Goal: Task Accomplishment & Management: Manage account settings

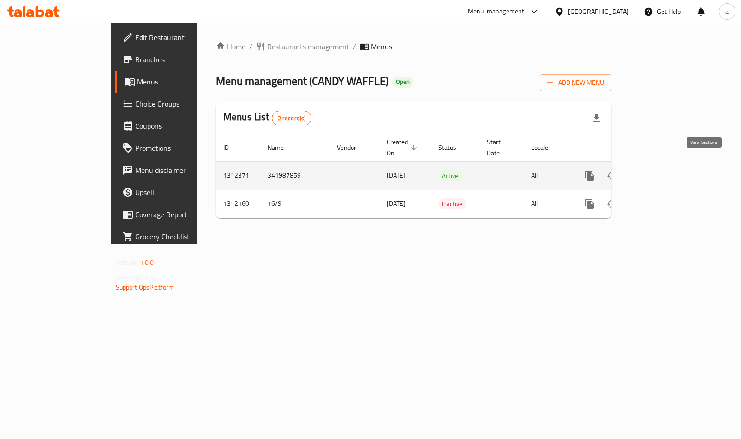
click at [661, 170] on icon "enhanced table" at bounding box center [655, 175] width 11 height 11
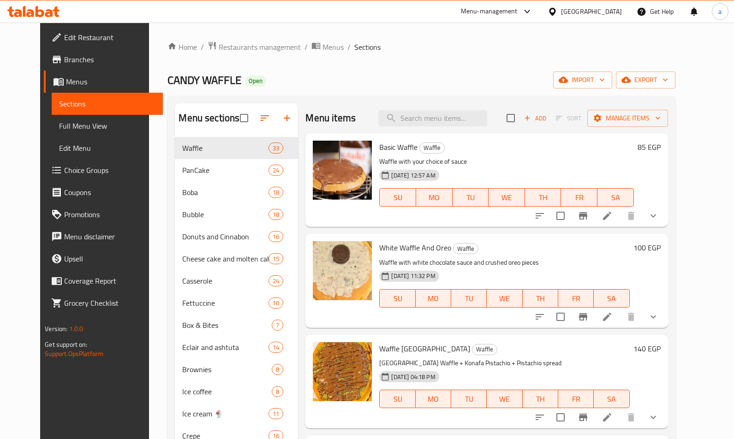
click at [68, 171] on span "Choice Groups" at bounding box center [109, 170] width 91 height 11
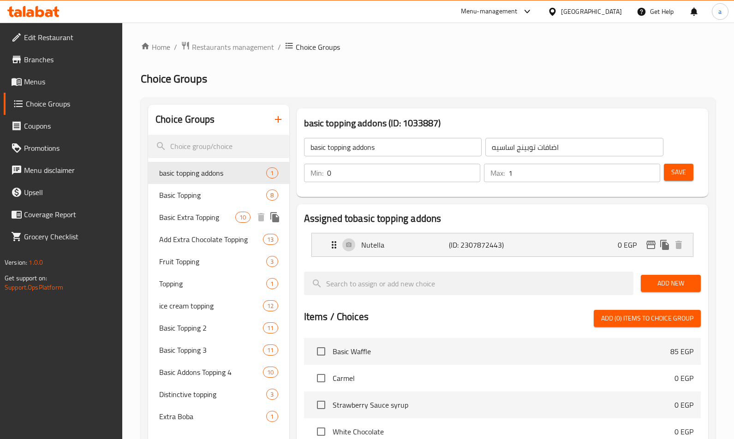
click at [184, 212] on span "Basic Extra Topping" at bounding box center [197, 217] width 76 height 11
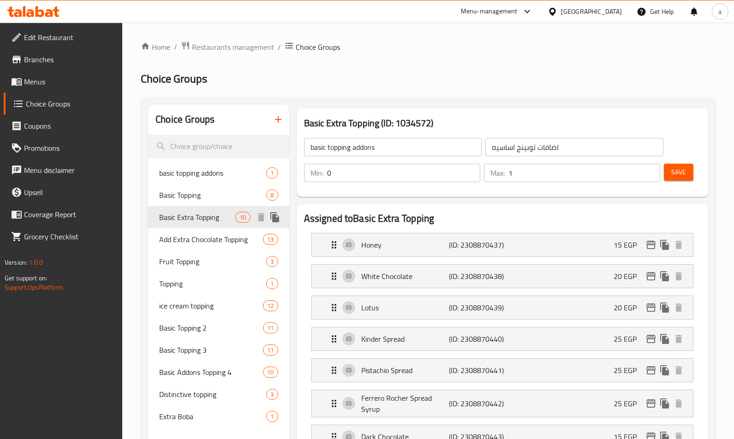
type input "Basic Extra Topping"
type input "اكسترا توبينج أساسي"
click at [446, 212] on h2 "Assigned to Basic Extra Topping" at bounding box center [502, 219] width 397 height 14
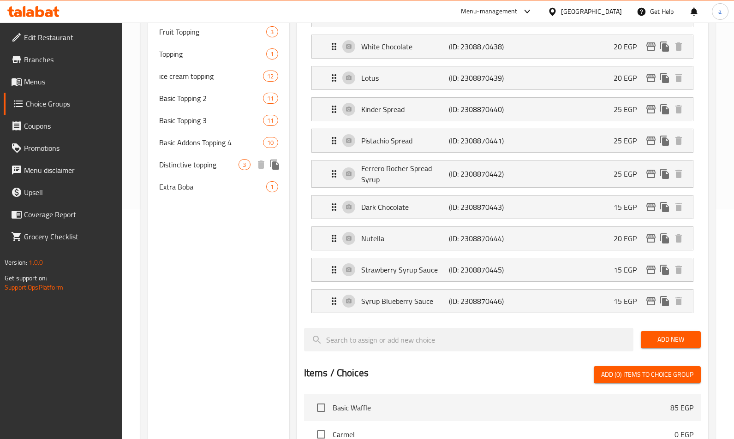
scroll to position [127, 0]
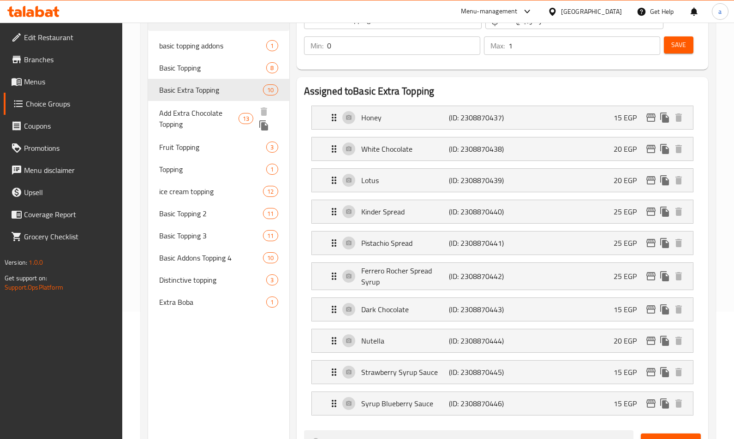
click at [187, 120] on span "Add Extra Chocolate Topping" at bounding box center [198, 118] width 79 height 22
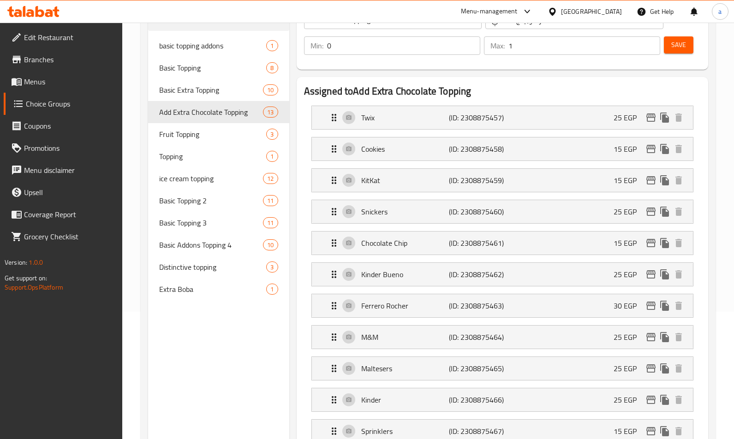
type input "Add Extra Chocolate Topping"
type input "أضافة إكسترا تشوكلات توبينج"
type input "13"
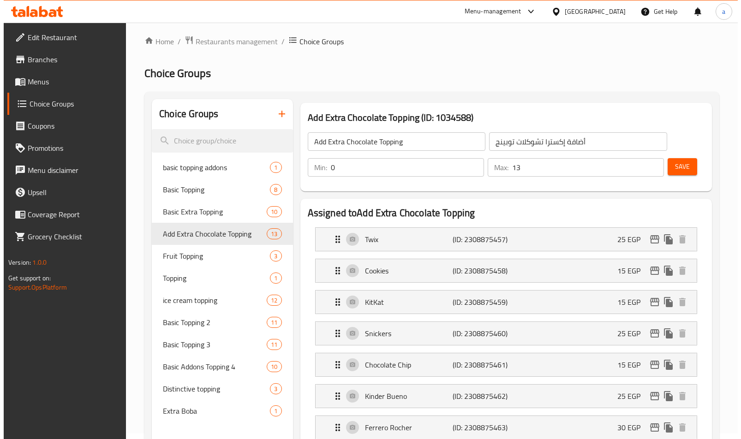
scroll to position [0, 0]
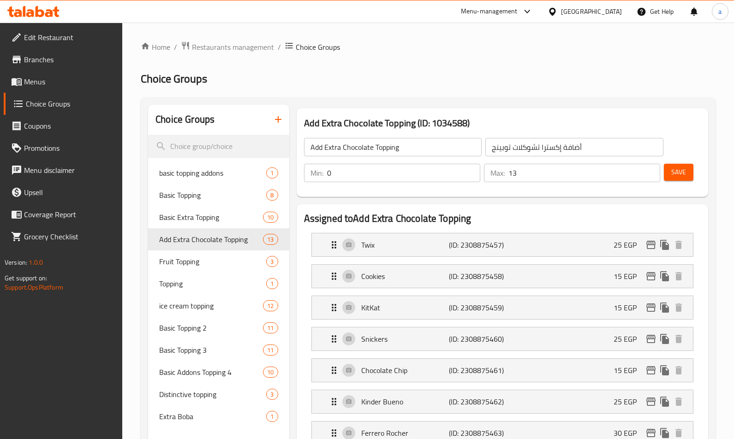
click at [516, 218] on h2 "Assigned to Add Extra Chocolate Topping" at bounding box center [502, 219] width 397 height 14
click at [190, 291] on div "Topping 1" at bounding box center [218, 284] width 141 height 22
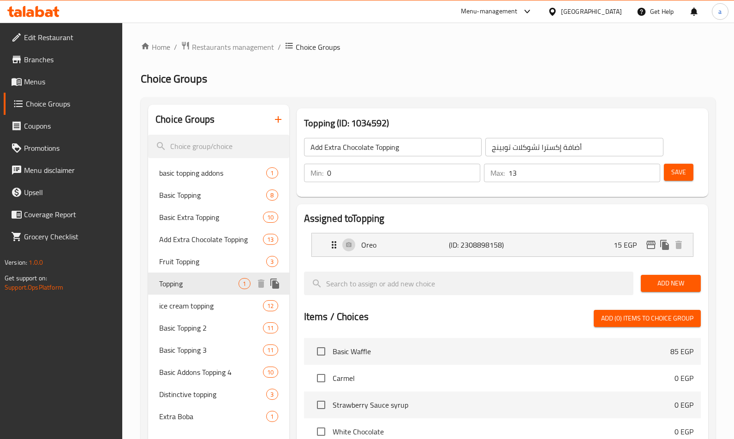
type input "Topping"
type input "توبينج"
type input "1"
click at [384, 212] on h2 "Assigned to Topping" at bounding box center [502, 219] width 397 height 14
drag, startPoint x: 194, startPoint y: 215, endPoint x: 518, endPoint y: 206, distance: 324.3
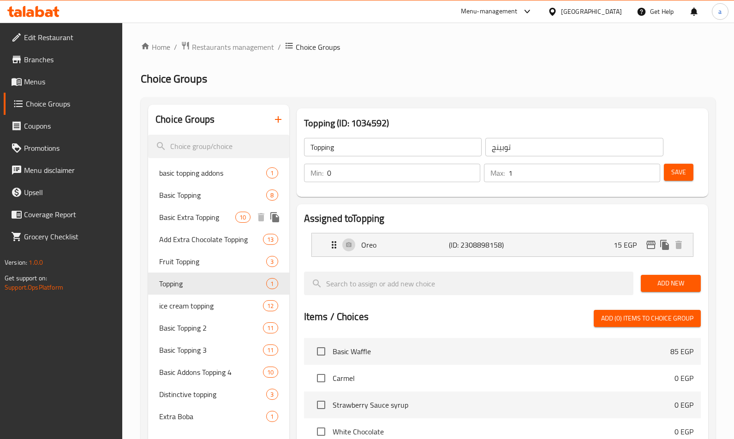
click at [194, 215] on span "Basic Extra Topping" at bounding box center [197, 217] width 76 height 11
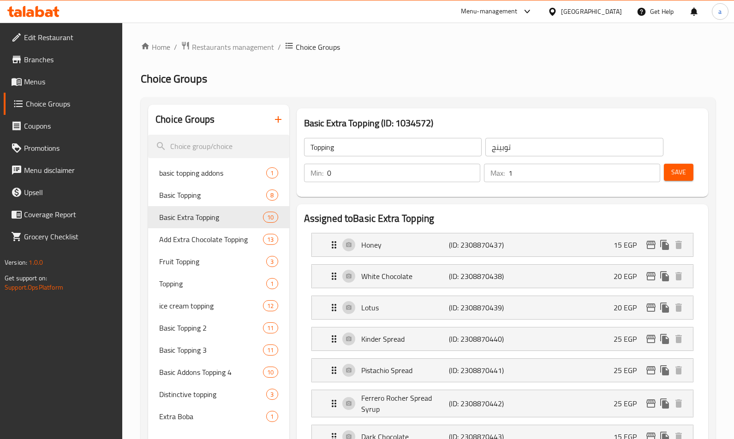
type input "Basic Extra Topping"
type input "اكسترا توبينج أساسي"
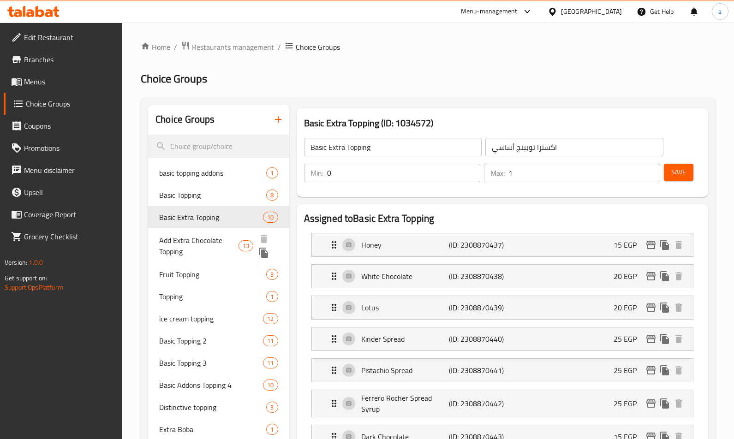
drag, startPoint x: 210, startPoint y: 238, endPoint x: 408, endPoint y: 212, distance: 199.6
click at [210, 238] on span "Add Extra Chocolate Topping" at bounding box center [198, 246] width 79 height 22
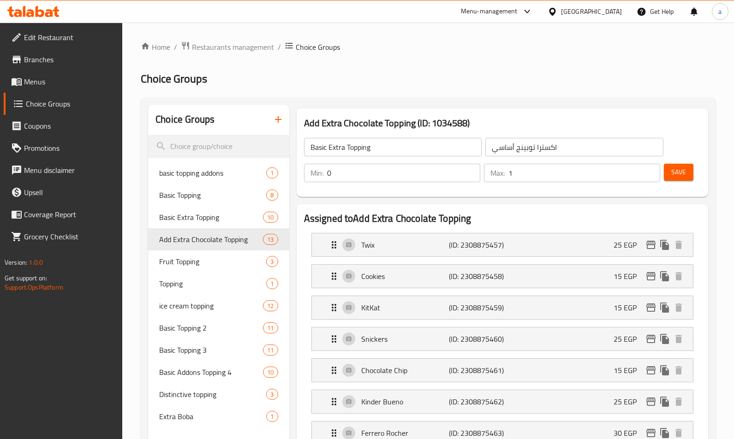
type input "Add Extra Chocolate Topping"
type input "أضافة إكسترا تشوكلات توبينج"
type input "13"
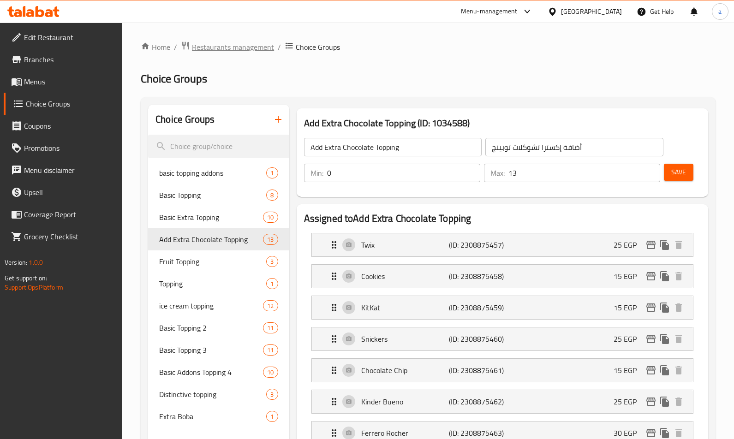
click at [192, 48] on span "Restaurants management" at bounding box center [233, 47] width 82 height 11
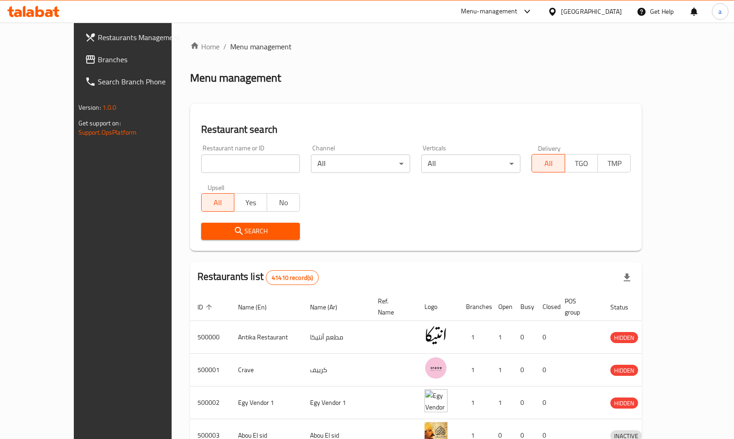
click at [98, 60] on span "Branches" at bounding box center [143, 59] width 91 height 11
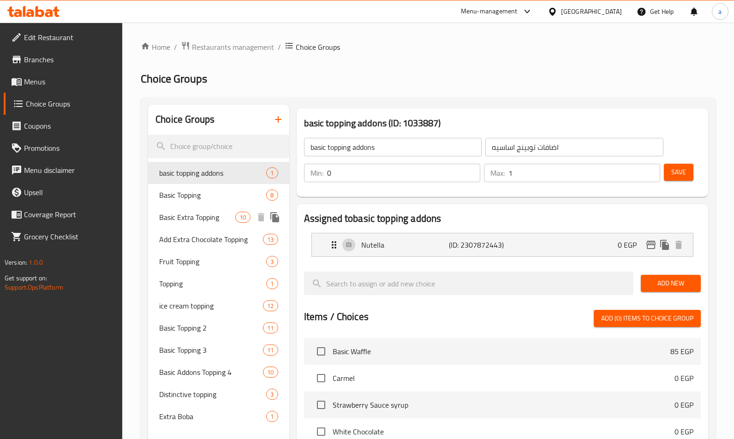
drag, startPoint x: 211, startPoint y: 213, endPoint x: 469, endPoint y: 211, distance: 257.8
click at [211, 213] on span "Basic Extra Topping" at bounding box center [197, 217] width 76 height 11
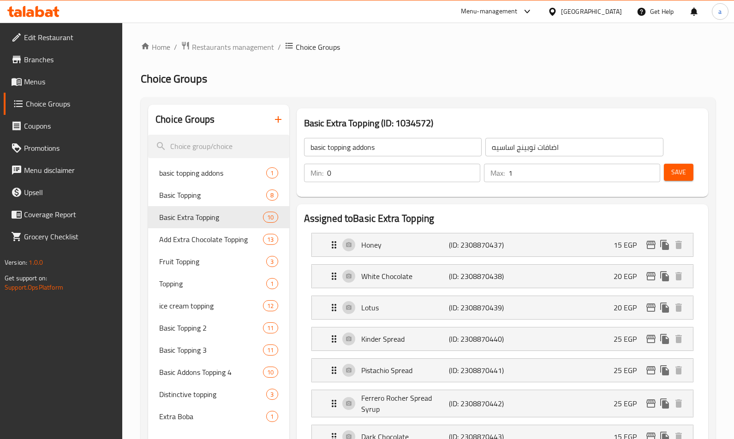
type input "Basic Extra Topping"
type input "اكسترا توبينج أساسي"
click at [469, 212] on h2 "Assigned to Basic Extra Topping" at bounding box center [502, 219] width 397 height 14
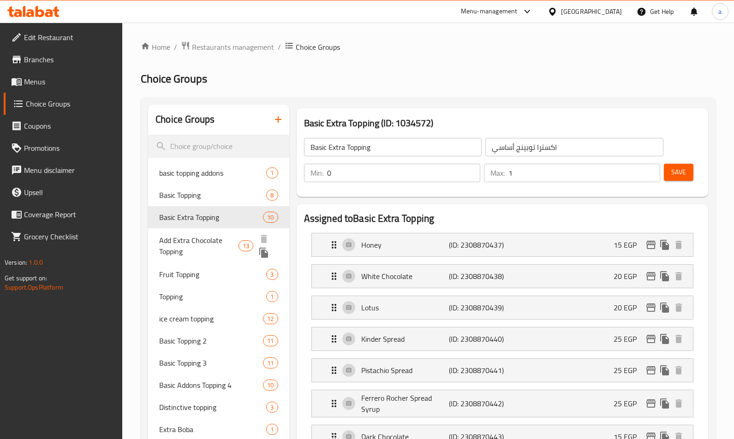
drag, startPoint x: 205, startPoint y: 245, endPoint x: 436, endPoint y: 213, distance: 232.8
click at [205, 245] on span "Add Extra Chocolate Topping" at bounding box center [198, 246] width 79 height 22
type input "Add Extra Chocolate Topping"
type input "أضافة إكسترا تشوكلات توبينج"
type input "13"
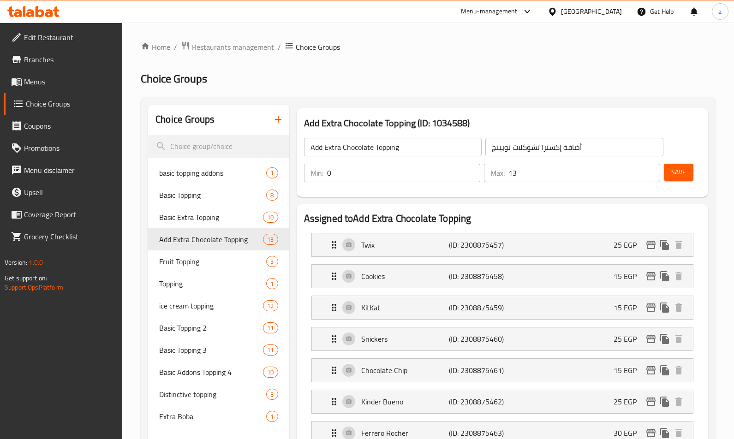
drag, startPoint x: 195, startPoint y: 222, endPoint x: 381, endPoint y: 204, distance: 186.7
click at [195, 222] on span "Basic Extra Topping" at bounding box center [197, 217] width 76 height 11
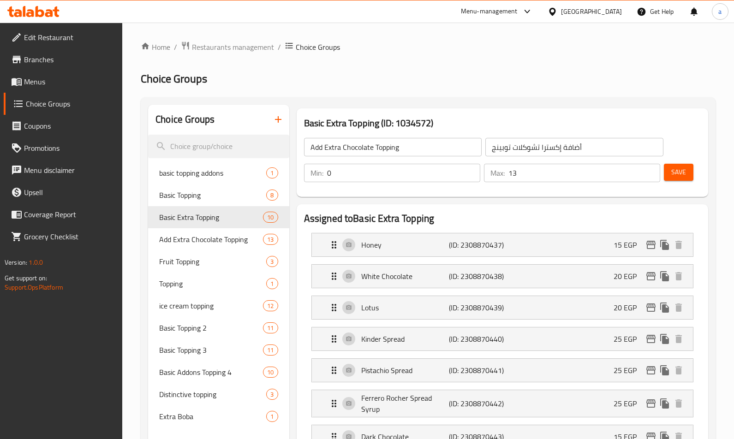
type input "Basic Extra Topping"
type input "اكسترا توبينج أساسي"
type input "1"
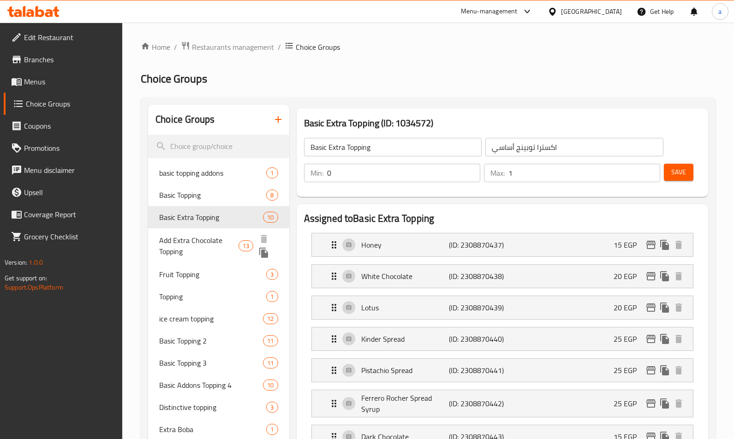
drag, startPoint x: 197, startPoint y: 244, endPoint x: 371, endPoint y: 199, distance: 179.2
click at [197, 244] on span "Add Extra Chocolate Topping" at bounding box center [198, 246] width 79 height 22
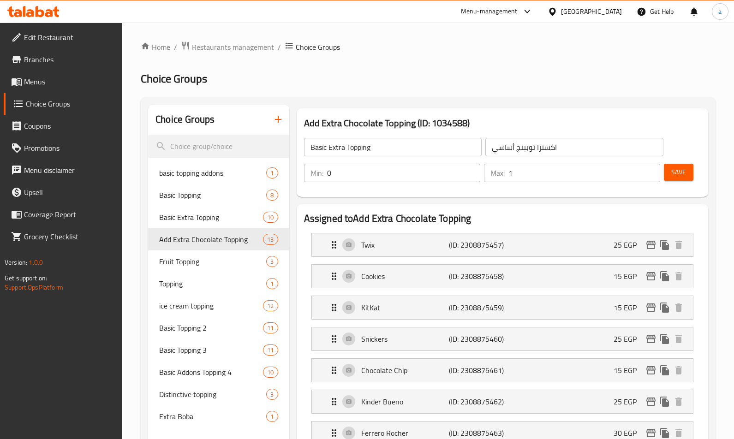
type input "Add Extra Chocolate Topping"
type input "أضافة إكسترا تشوكلات توبينج"
type input "13"
click at [374, 199] on div "Add Extra Chocolate Topping (ID: 1034588) Add Extra Chocolate Topping ​ أضافة إ…" at bounding box center [502, 153] width 419 height 96
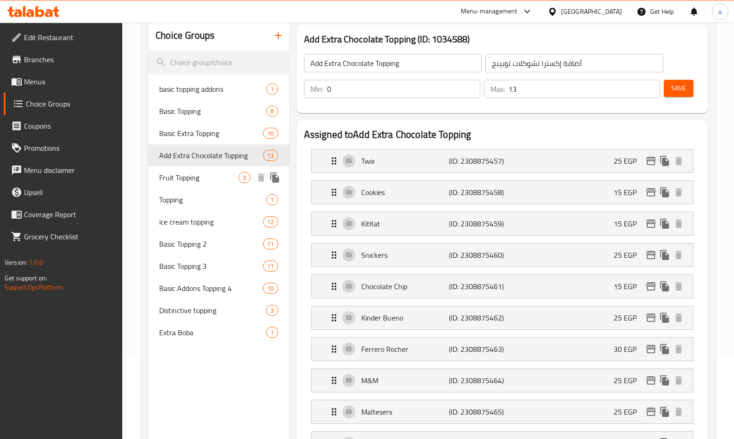
scroll to position [83, 0]
click at [198, 190] on div "Topping 1" at bounding box center [218, 201] width 141 height 22
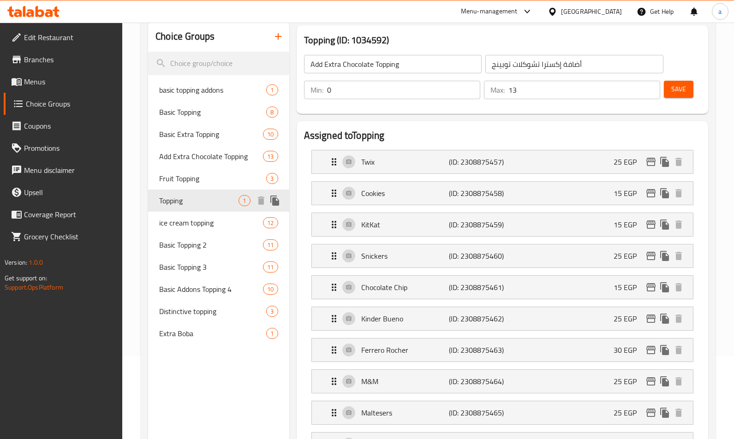
type input "Topping"
type input "توبينج"
type input "1"
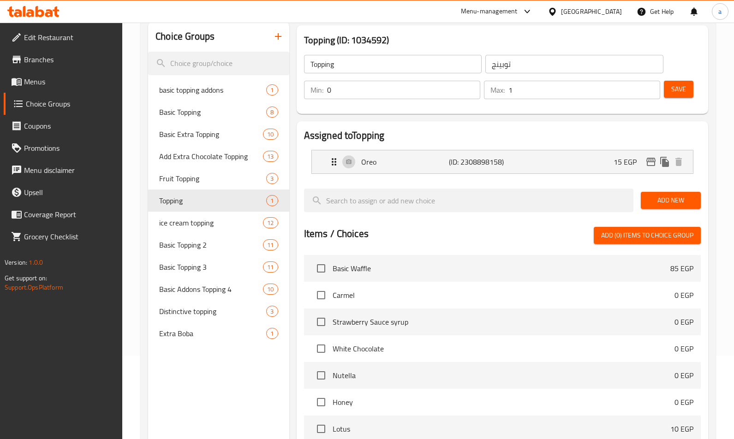
click at [403, 134] on h2 "Assigned to Topping" at bounding box center [502, 136] width 397 height 14
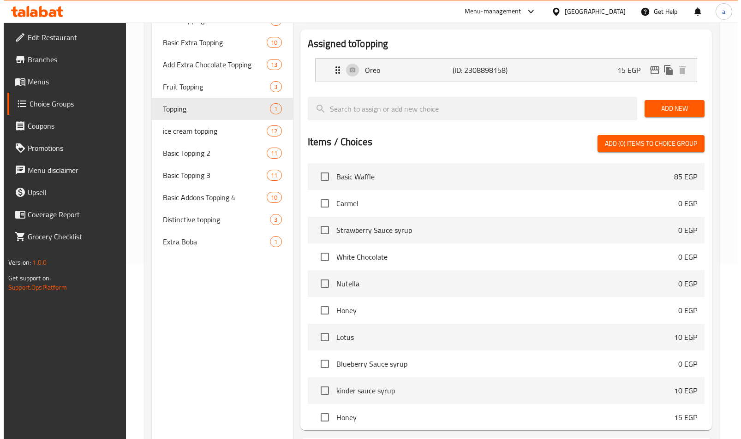
scroll to position [0, 0]
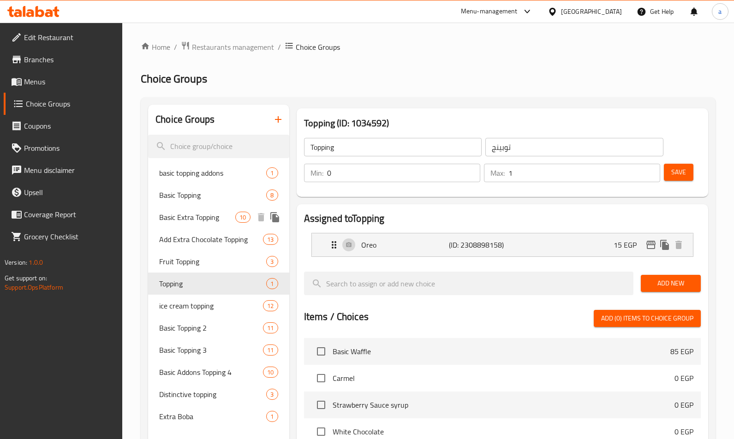
drag, startPoint x: 192, startPoint y: 218, endPoint x: 370, endPoint y: 202, distance: 178.8
click at [192, 218] on span "Basic Extra Topping" at bounding box center [197, 217] width 76 height 11
type input "Basic Extra Topping"
type input "اكسترا توبينج أساسي"
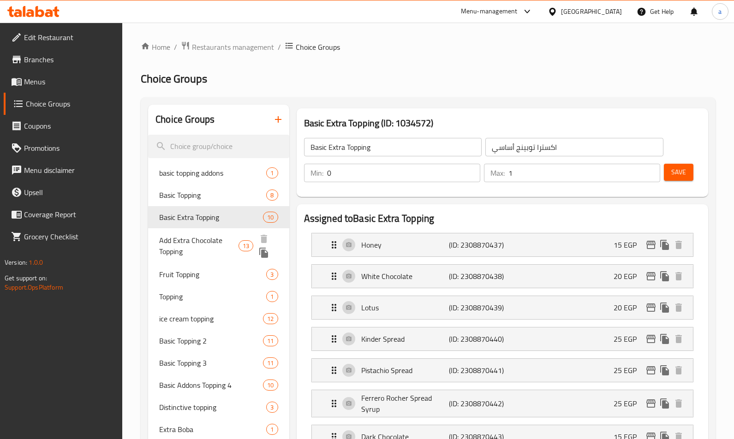
drag, startPoint x: 179, startPoint y: 248, endPoint x: 319, endPoint y: 216, distance: 143.0
click at [179, 248] on span "Add Extra Chocolate Topping" at bounding box center [198, 246] width 79 height 22
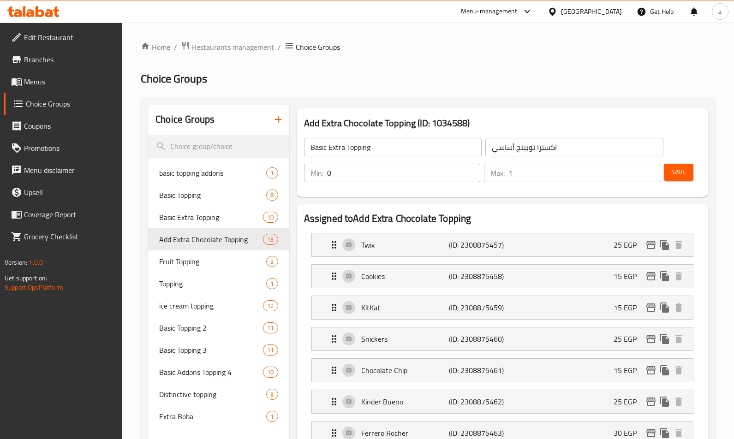
type input "Add Extra Chocolate Topping"
type input "أضافة إكسترا تشوكلات توبينج"
type input "13"
click at [192, 281] on span "Topping" at bounding box center [198, 283] width 79 height 11
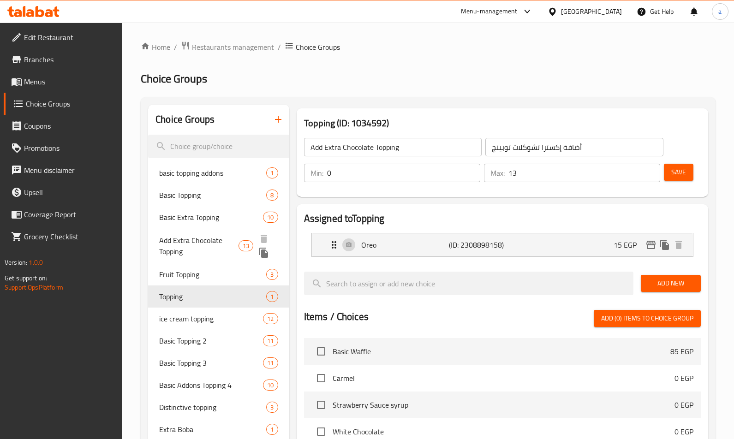
type input "Topping"
type input "توبينج"
type input "1"
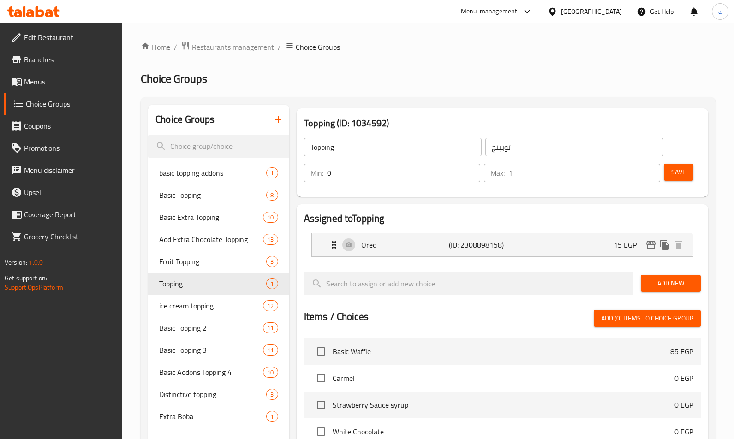
click at [380, 199] on div "Topping (ID: 1034592) Topping ​ توبينج ​ Min: 0 ​ Max: 1 ​ Save" at bounding box center [502, 153] width 419 height 96
click at [200, 226] on div "Basic Extra Topping 10" at bounding box center [218, 217] width 141 height 22
type input "Basic Extra Topping"
type input "اكسترا توبينج أساسي"
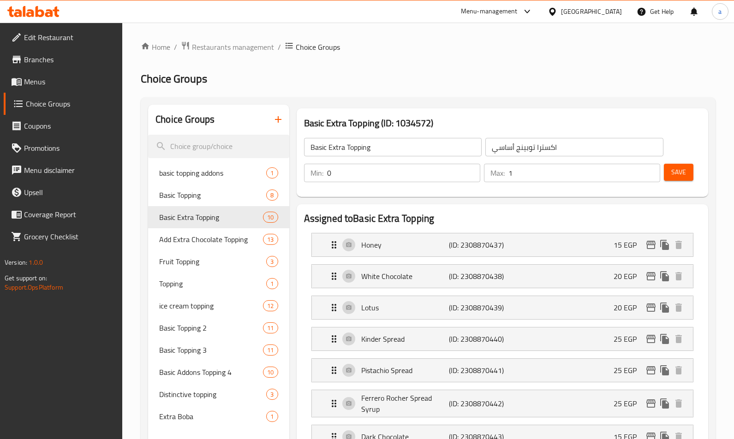
click at [421, 214] on h2 "Assigned to Basic Extra Topping" at bounding box center [502, 219] width 397 height 14
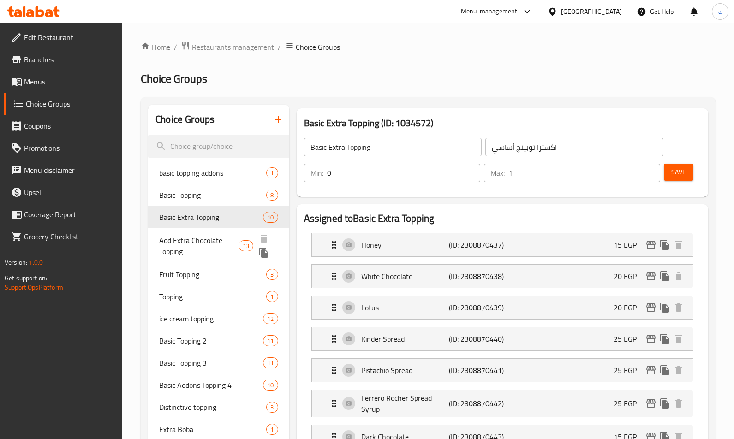
drag, startPoint x: 219, startPoint y: 242, endPoint x: 432, endPoint y: 195, distance: 217.2
click at [219, 242] on span "Add Extra Chocolate Topping" at bounding box center [198, 246] width 79 height 22
type input "Add Extra Chocolate Topping"
type input "أضافة إكسترا تشوكلات توبينج"
type input "13"
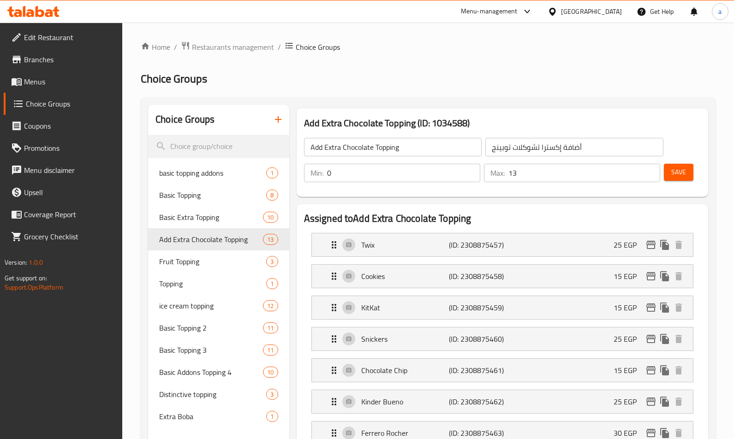
click at [438, 196] on div "Add Extra Chocolate Topping (ID: 1034588) Add Extra Chocolate Topping ​ أضافة إ…" at bounding box center [502, 152] width 411 height 89
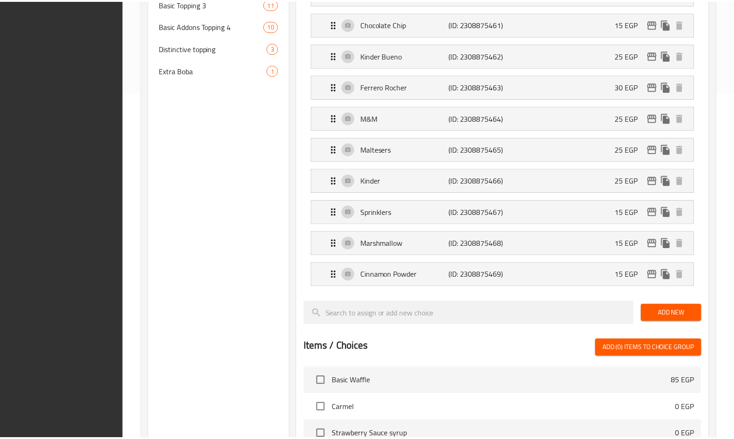
scroll to position [636, 0]
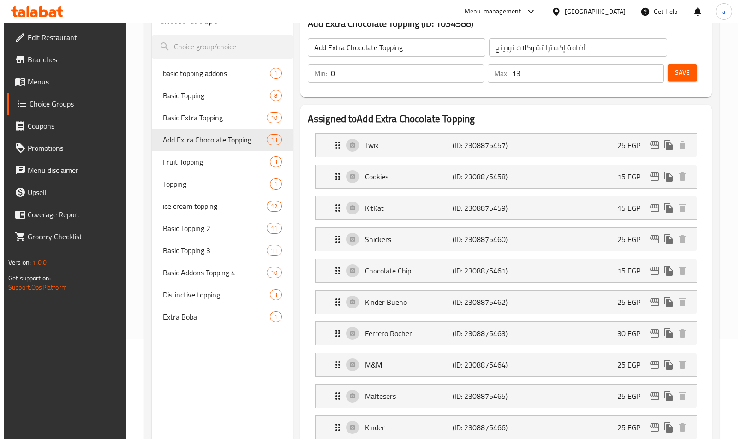
scroll to position [0, 0]
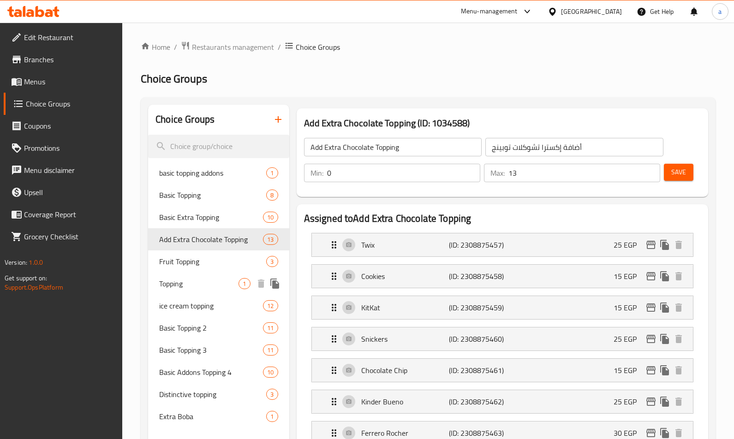
click at [201, 293] on div "Topping 1" at bounding box center [218, 284] width 141 height 22
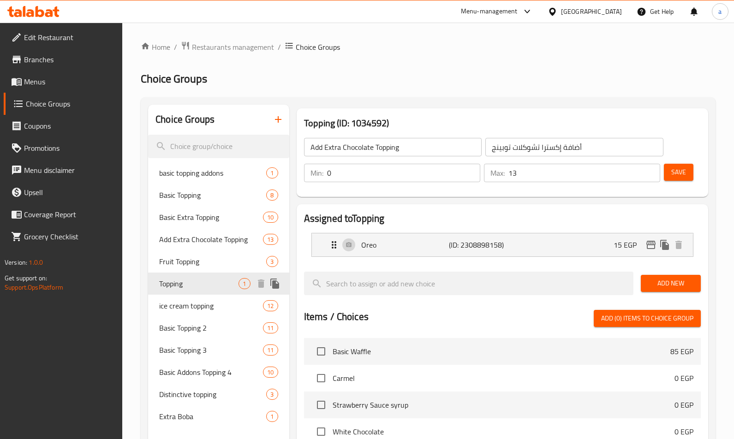
type input "Topping"
type input "توبينج"
type input "1"
click at [362, 209] on div "Assigned to Topping Oreo (ID: 2308898158) 15 EGP Name (En) Oreo Name (En) Name …" at bounding box center [502, 404] width 411 height 401
click at [182, 271] on div "Fruit Topping 3" at bounding box center [218, 261] width 141 height 22
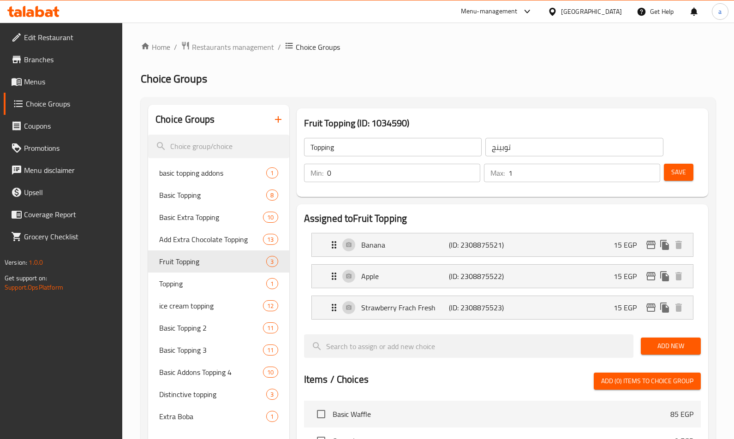
type input "Fruit Topping"
type input "أضاف فاكهه"
type input "3"
click at [533, 222] on h2 "Assigned to Fruit Topping" at bounding box center [502, 219] width 397 height 14
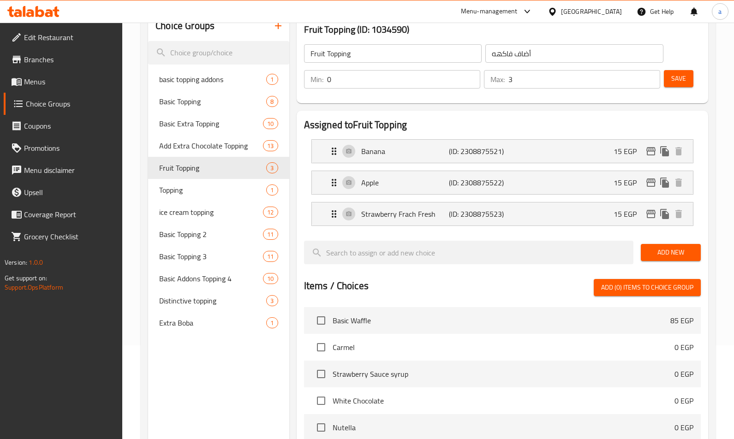
scroll to position [92, 0]
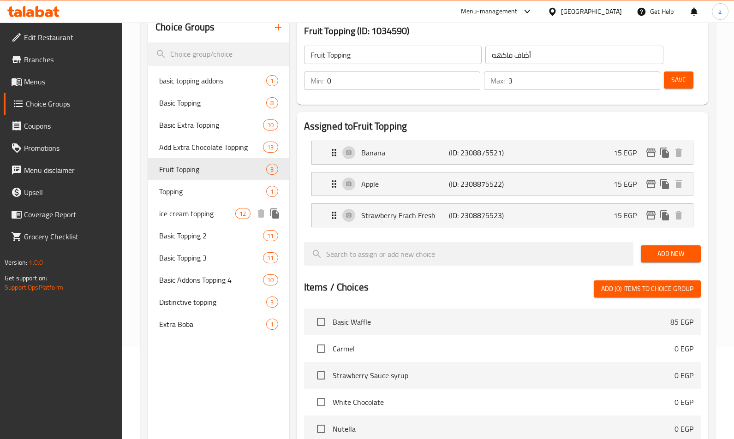
drag, startPoint x: 192, startPoint y: 212, endPoint x: 502, endPoint y: 109, distance: 326.3
click at [192, 212] on span "ice cream topping" at bounding box center [197, 213] width 76 height 11
type input "ice cream topping"
type input "أضاف [PERSON_NAME]"
type input "10"
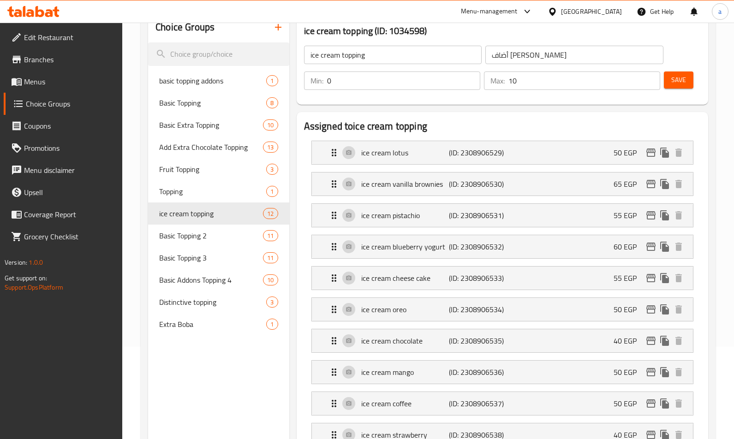
click at [507, 124] on h2 "Assigned to ice cream topping" at bounding box center [502, 126] width 397 height 14
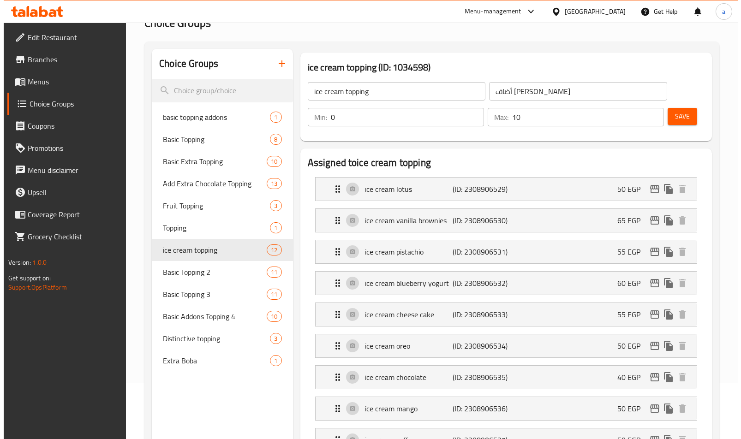
scroll to position [0, 0]
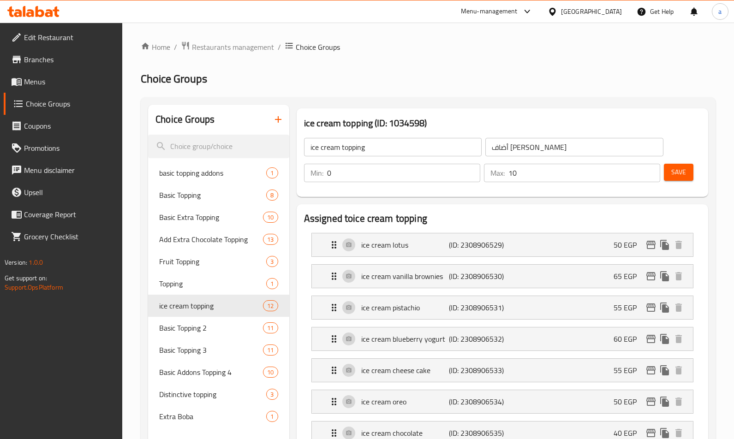
click at [197, 257] on span "Fruit Topping" at bounding box center [198, 261] width 79 height 11
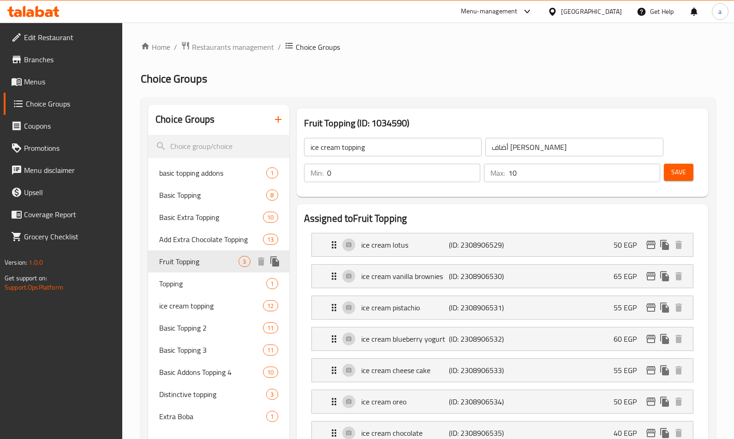
type input "Fruit Topping"
type input "أضاف فاكهه"
type input "3"
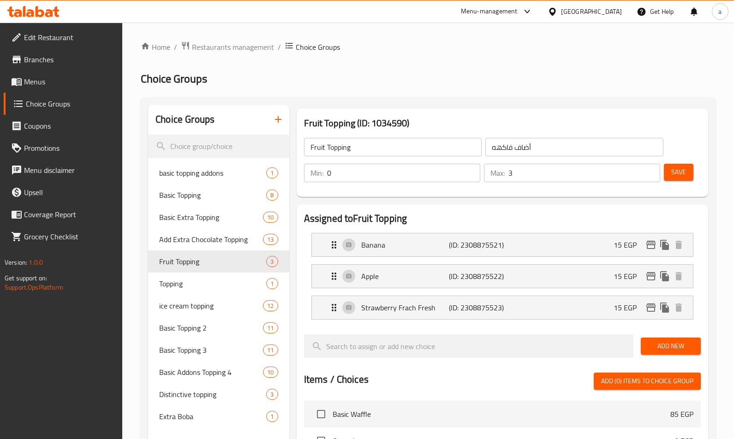
click at [367, 198] on div "Fruit Topping (ID: 1034590) Fruit Topping ​ أضاف فاكهه ​ Min: 0 ​ Max: 3 ​ Save" at bounding box center [502, 153] width 419 height 96
click at [423, 209] on div "Assigned to Fruit Topping Banana (ID: 2308875521) 15 EGP Name (En) Banana Name …" at bounding box center [502, 435] width 411 height 463
drag, startPoint x: 205, startPoint y: 305, endPoint x: 384, endPoint y: 215, distance: 199.8
click at [205, 305] on span "ice cream topping" at bounding box center [197, 305] width 76 height 11
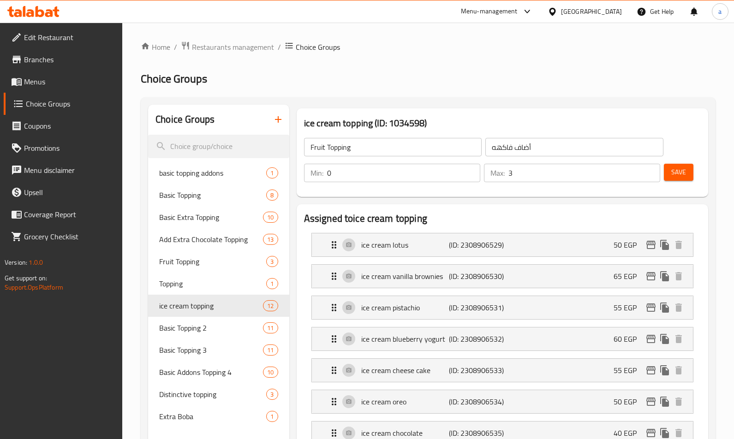
type input "ice cream topping"
type input "أضاف [PERSON_NAME]"
type input "10"
click at [467, 181] on input "0" at bounding box center [403, 173] width 153 height 18
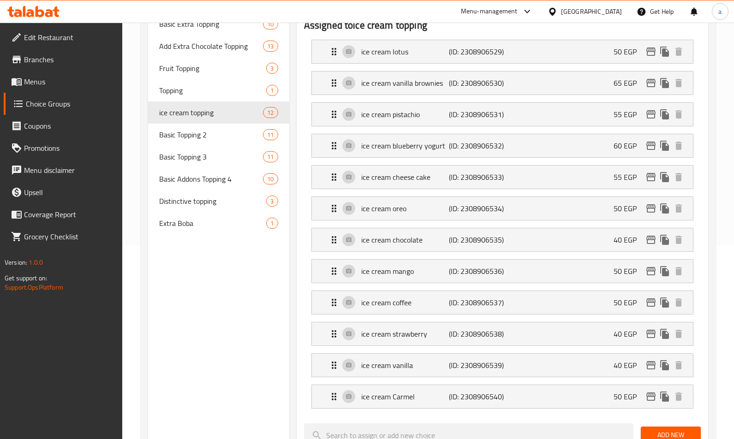
scroll to position [52, 0]
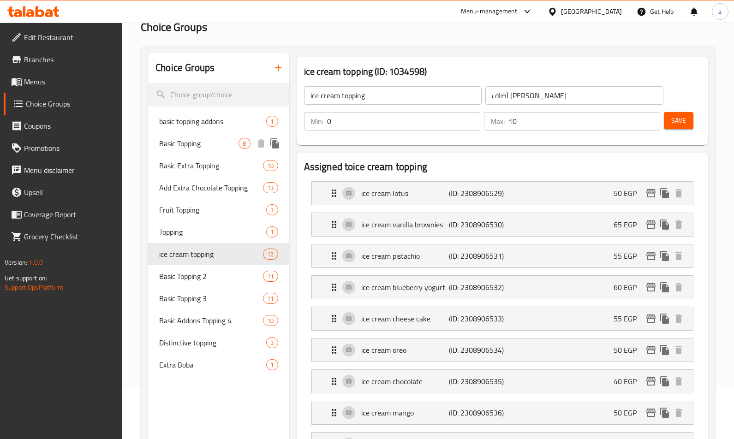
drag, startPoint x: 201, startPoint y: 146, endPoint x: 204, endPoint y: 155, distance: 9.5
click at [201, 146] on span "Basic Topping" at bounding box center [198, 143] width 79 height 11
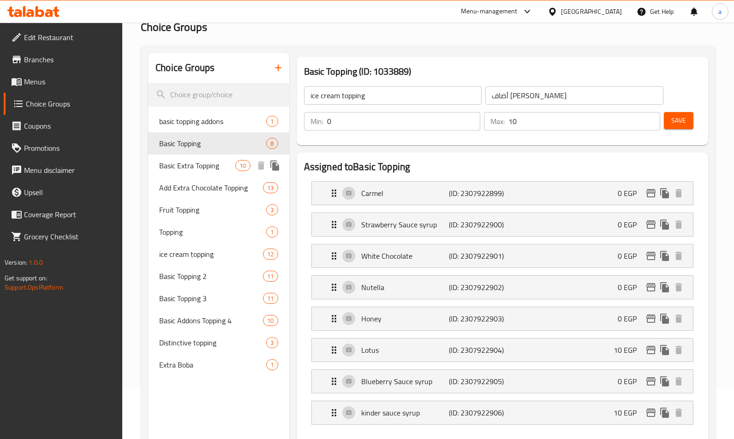
type input "Basic Topping"
type input "اضافات الاساسيه"
type input "1"
click at [189, 170] on span "Basic Extra Topping" at bounding box center [197, 165] width 76 height 11
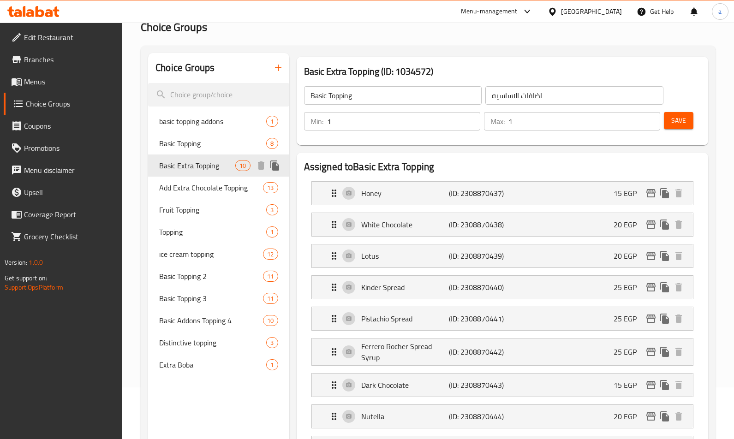
type input "Basic Extra Topping"
type input "اكسترا توبينج أساسي"
type input "0"
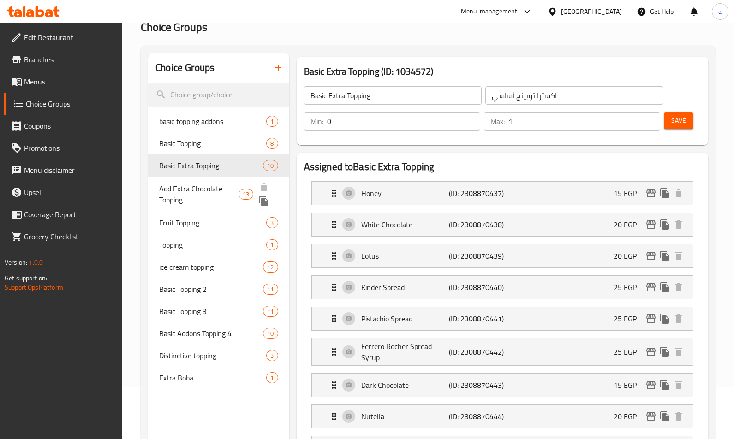
click at [202, 195] on span "Add Extra Chocolate Topping" at bounding box center [198, 194] width 79 height 22
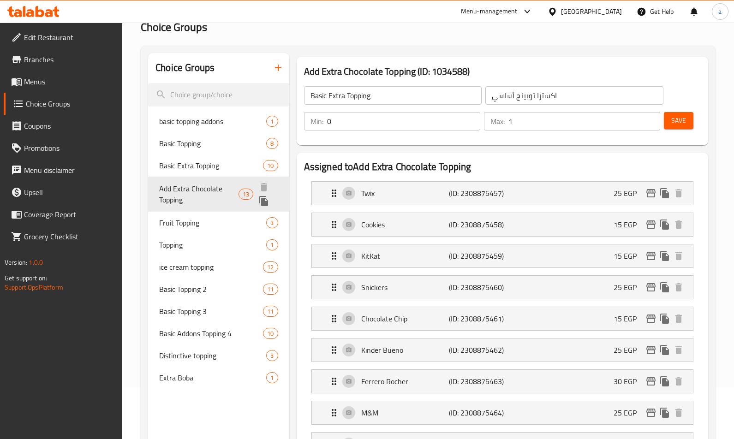
type input "Add Extra Chocolate Topping"
type input "أضافة إكسترا تشوكلات توبينج"
type input "13"
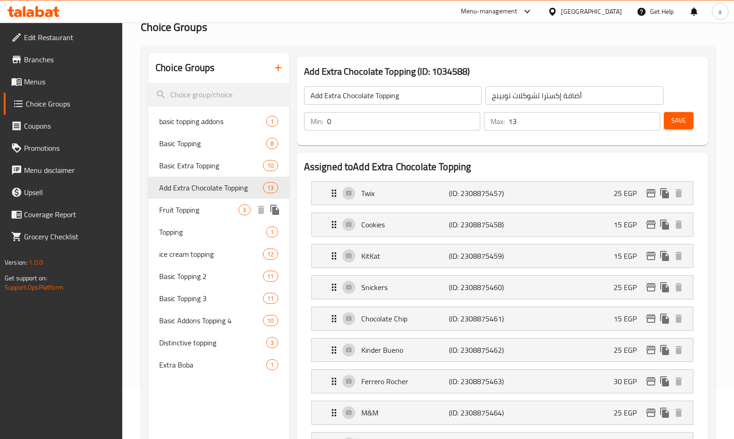
click at [177, 217] on div "Fruit Topping 3" at bounding box center [218, 210] width 141 height 22
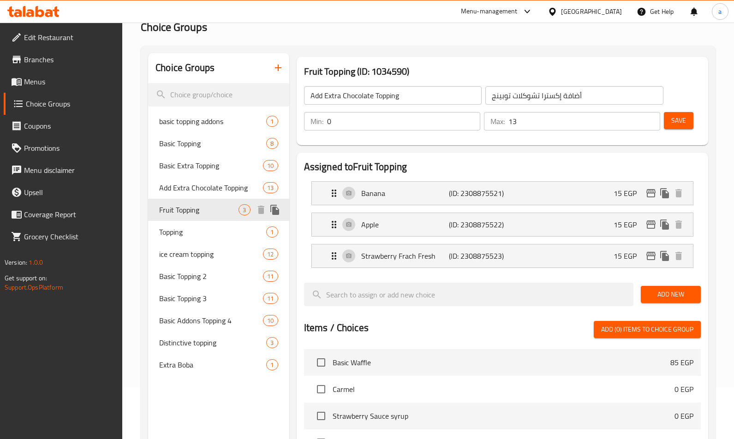
type input "Fruit Topping"
type input "أضاف فاكهه"
type input "3"
click at [193, 230] on span "Topping" at bounding box center [198, 231] width 79 height 11
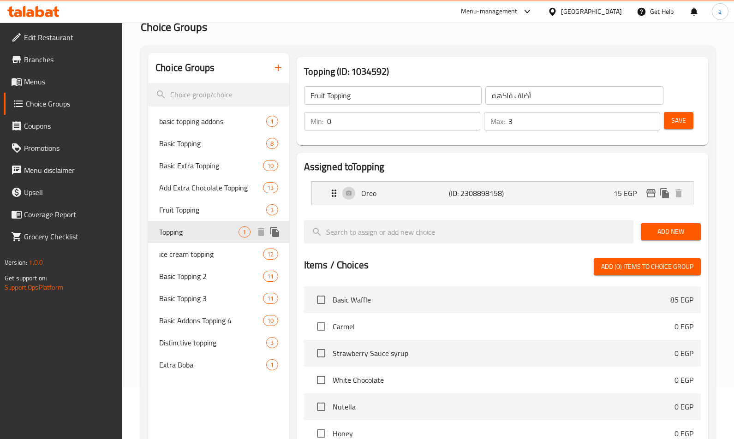
type input "Topping"
type input "توبينج"
type input "1"
click at [178, 253] on span "ice cream topping" at bounding box center [197, 254] width 76 height 11
type input "ice cream topping"
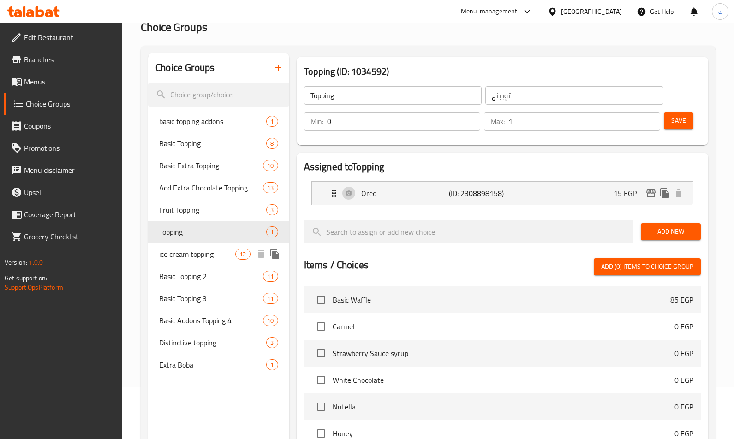
type input "أضاف [PERSON_NAME]"
type input "10"
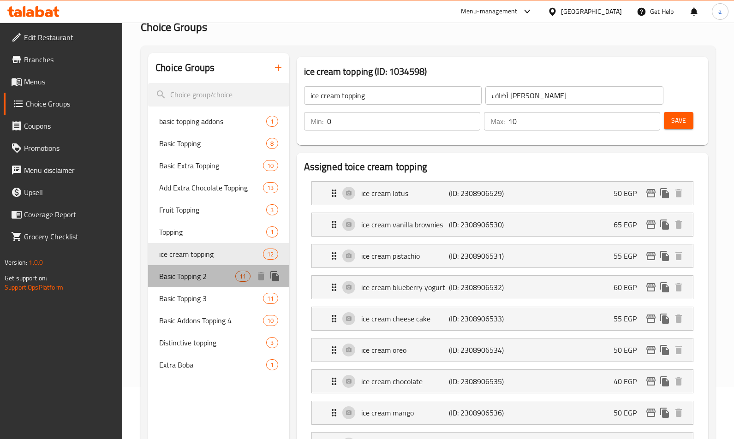
click at [185, 276] on span "Basic Topping 2" at bounding box center [197, 276] width 76 height 11
type input "Basic Topping 2"
type input "اضافه اساسية 2"
type input "1"
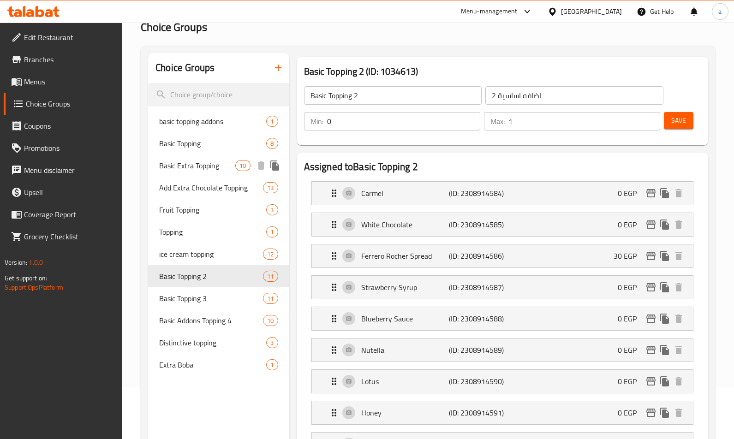
drag, startPoint x: 206, startPoint y: 162, endPoint x: 227, endPoint y: 153, distance: 23.7
click at [206, 162] on span "Basic Extra Topping" at bounding box center [197, 165] width 76 height 11
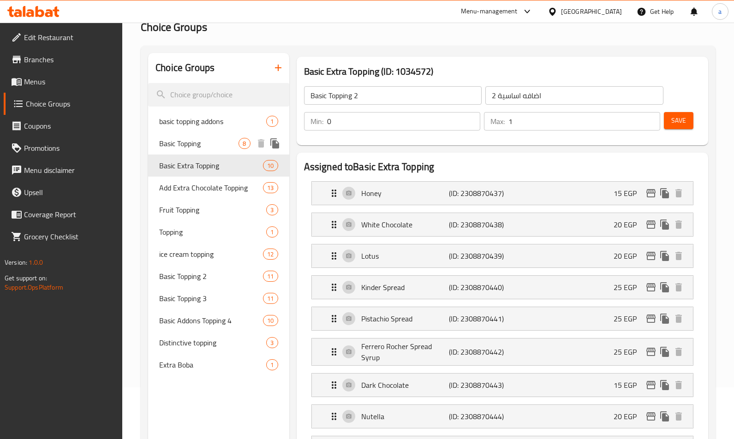
type input "Basic Extra Topping"
type input "اكسترا توبينج أساسي"
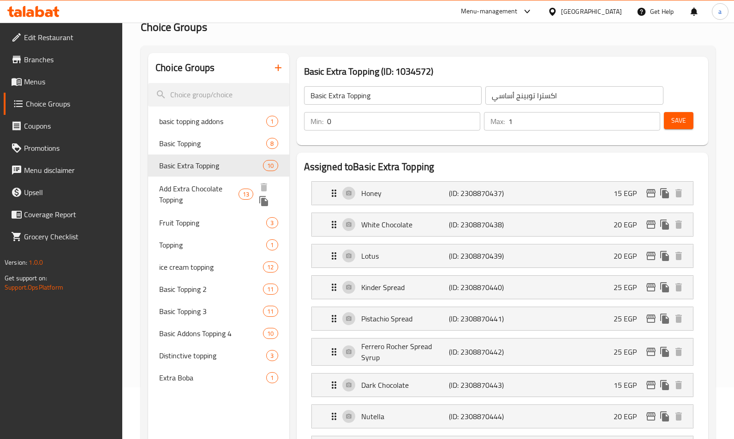
click at [198, 197] on span "Add Extra Chocolate Topping" at bounding box center [198, 194] width 79 height 22
type input "Add Extra Chocolate Topping"
type input "أضافة إكسترا تشوكلات توبينج"
type input "13"
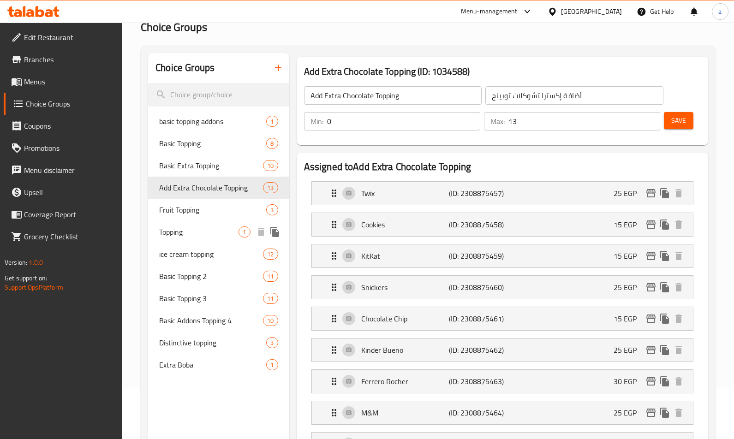
click at [190, 230] on span "Topping" at bounding box center [198, 231] width 79 height 11
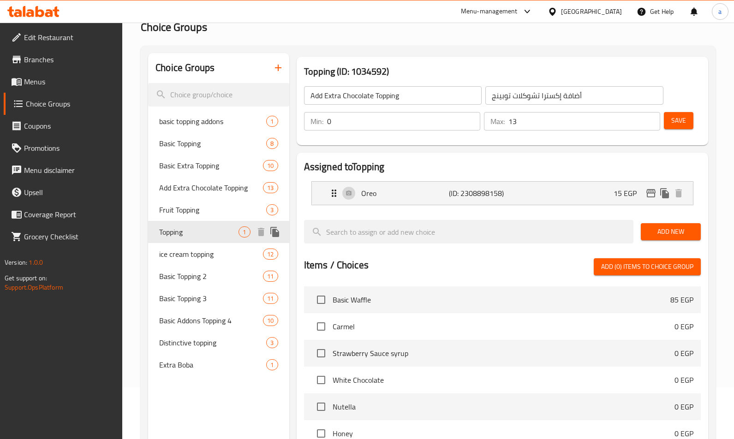
type input "Topping"
type input "توبينج"
type input "1"
click at [208, 253] on span "ice cream topping" at bounding box center [197, 254] width 76 height 11
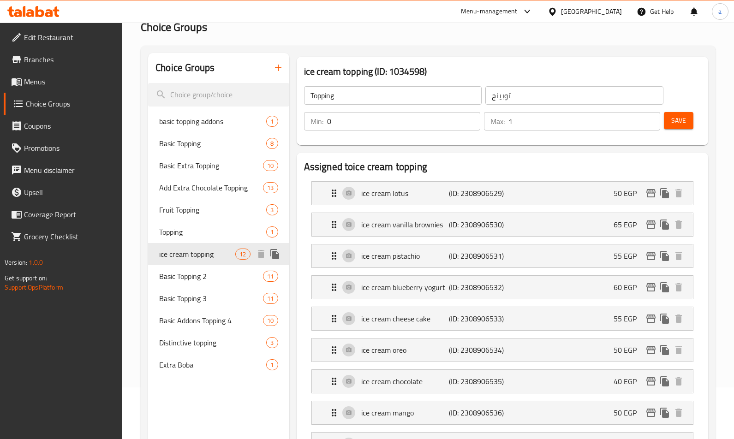
type input "ice cream topping"
type input "أضاف [PERSON_NAME]"
type input "10"
click at [200, 271] on span "Basic Topping 2" at bounding box center [197, 276] width 76 height 11
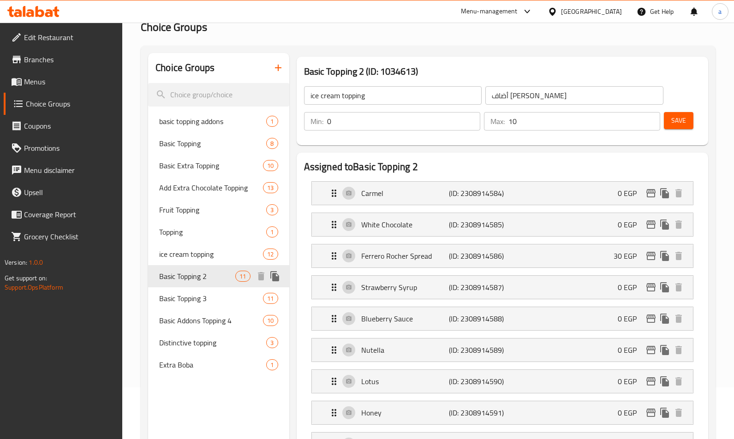
type input "Basic Topping 2"
type input "اضافه اساسية 2"
type input "1"
click at [186, 161] on span "Basic Extra Topping" at bounding box center [197, 165] width 76 height 11
type input "Basic Extra Topping"
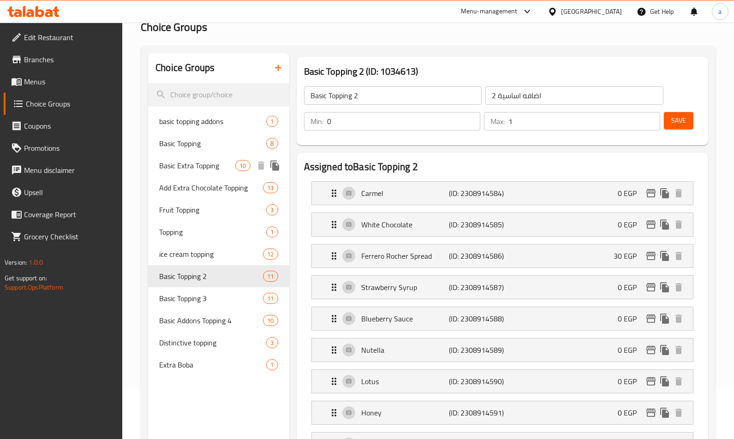
type input "اكسترا توبينج أساسي"
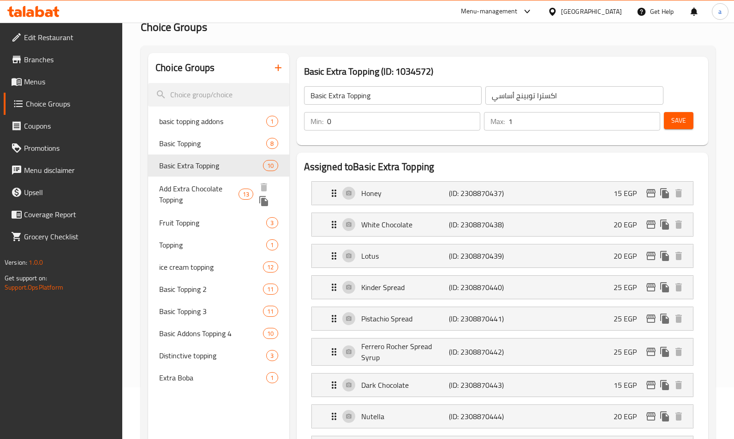
click at [181, 191] on span "Add Extra Chocolate Topping" at bounding box center [198, 194] width 79 height 22
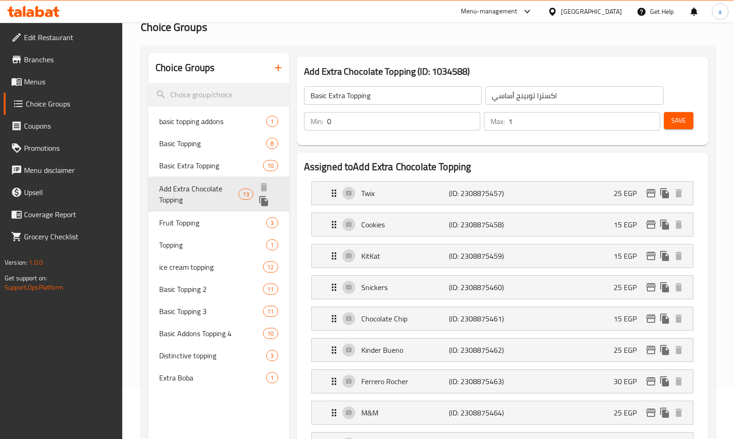
type input "Add Extra Chocolate Topping"
type input "أضافة إكسترا تشوكلات توبينج"
type input "13"
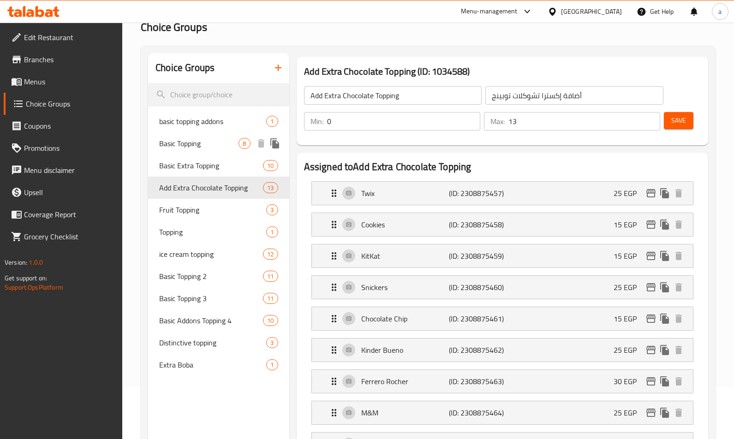
click at [194, 151] on div "Basic Topping 8" at bounding box center [218, 143] width 141 height 22
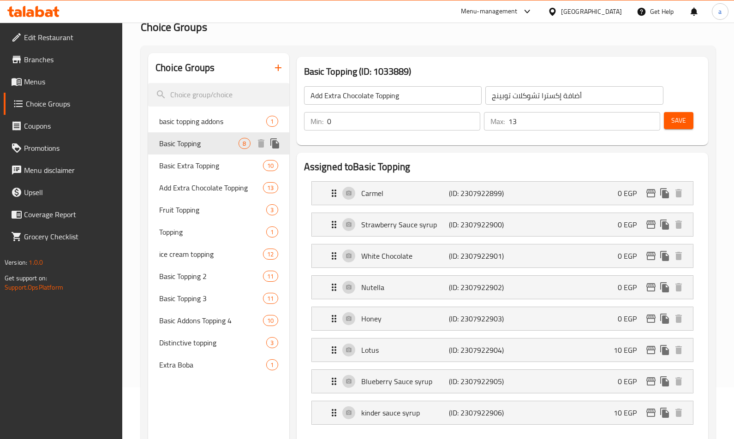
type input "Basic Topping"
type input "اضافات الاساسيه"
type input "1"
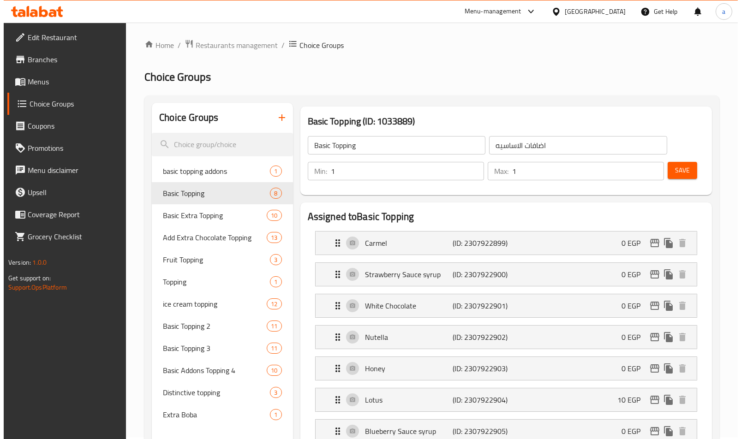
scroll to position [0, 0]
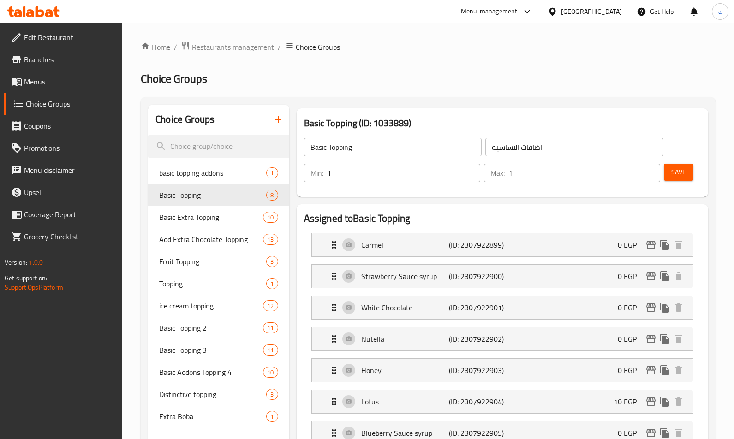
click at [480, 85] on h2 "Choice Groups" at bounding box center [428, 78] width 575 height 15
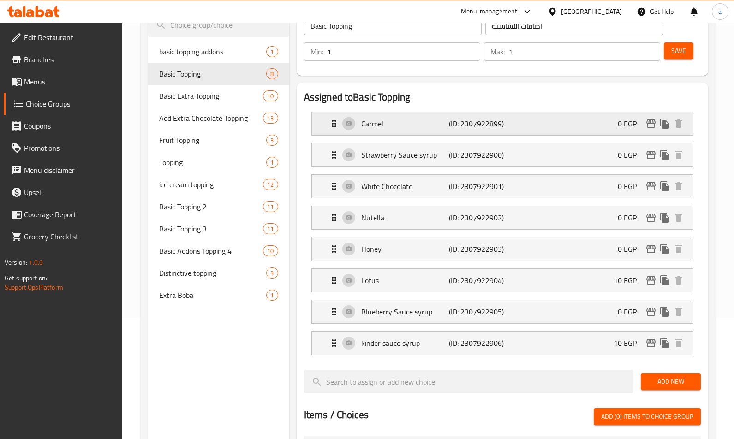
scroll to position [157, 0]
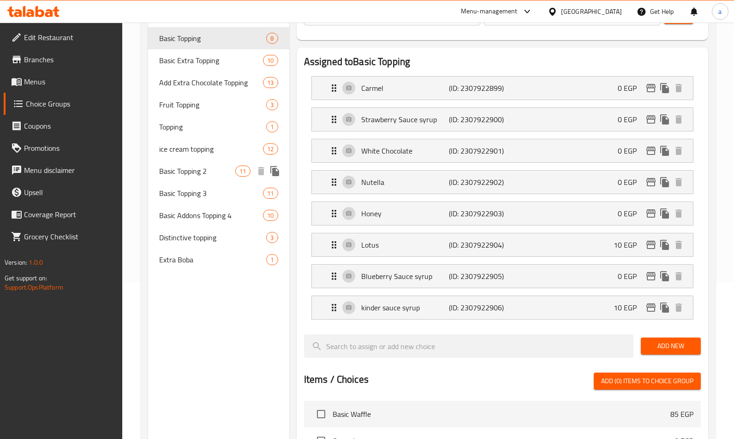
drag, startPoint x: 215, startPoint y: 174, endPoint x: 282, endPoint y: 210, distance: 75.5
click at [215, 174] on span "Basic Topping 2" at bounding box center [197, 171] width 76 height 11
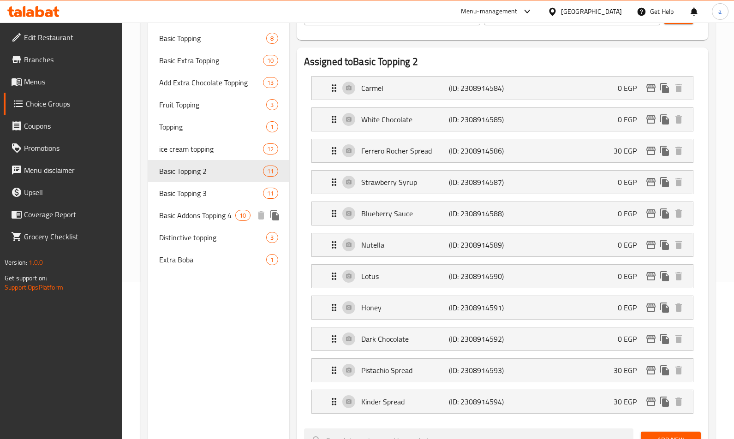
type input "Basic Topping 2"
type input "اضافه اساسية 2"
type input "0"
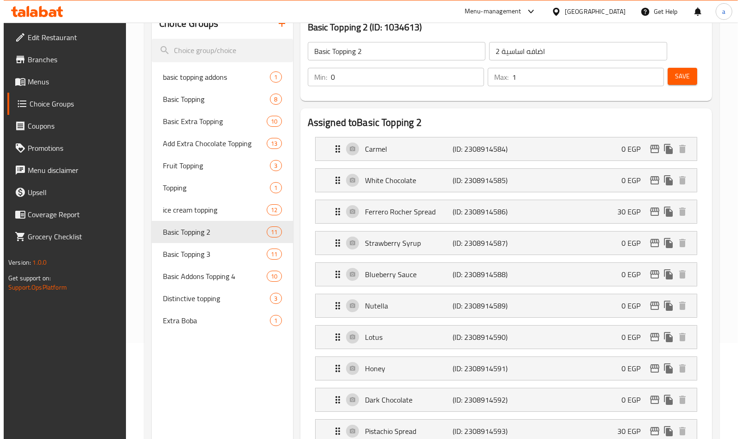
scroll to position [0, 0]
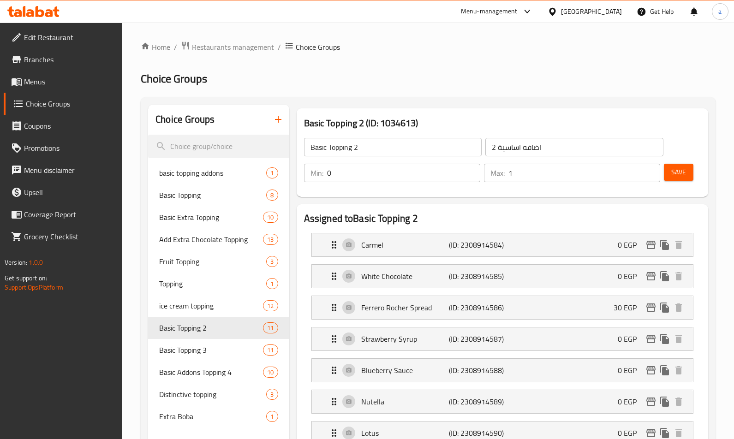
click at [468, 220] on h2 "Assigned to Basic Topping 2" at bounding box center [502, 219] width 397 height 14
